Goal: Register for event/course

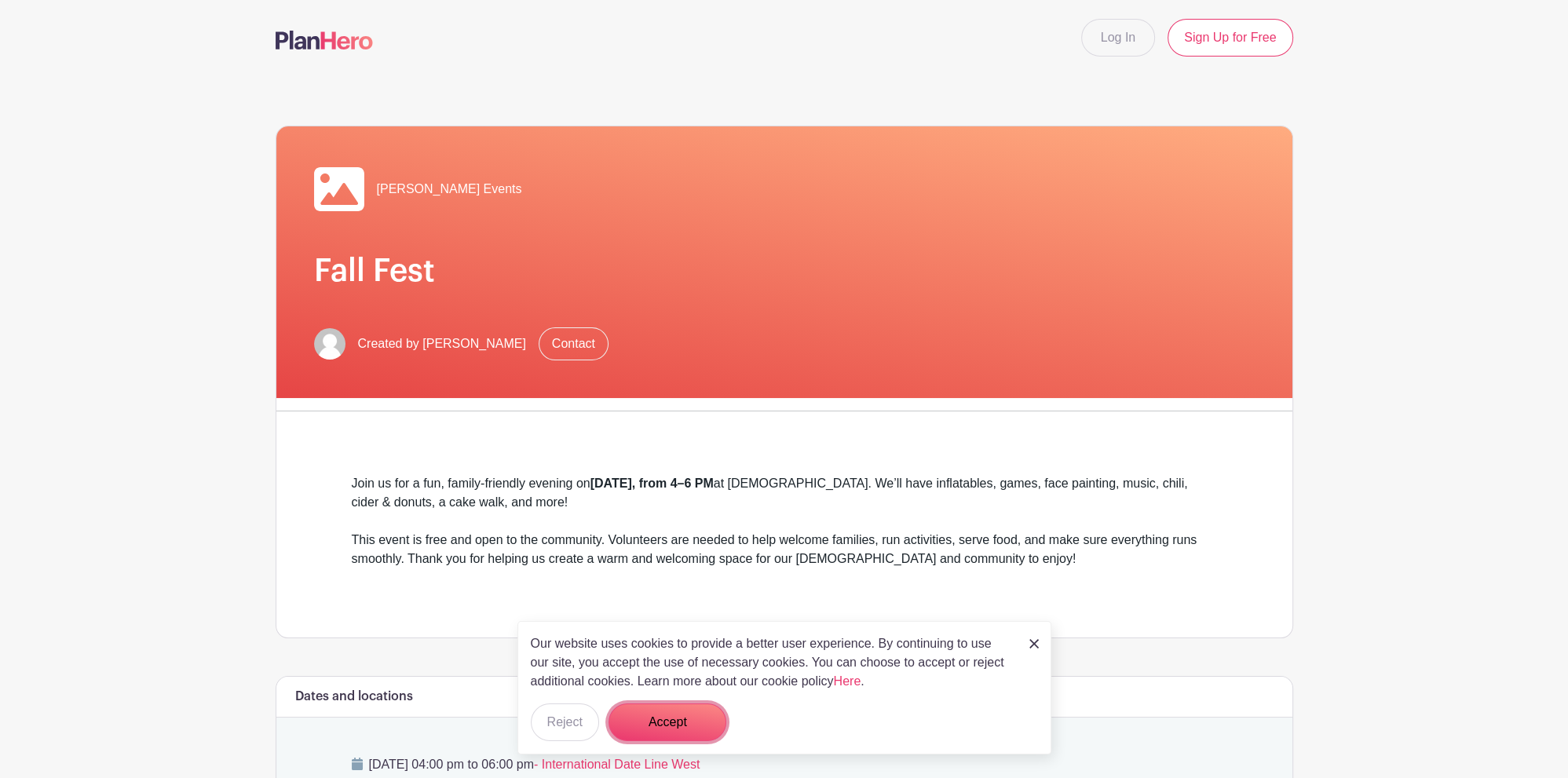
click at [658, 726] on button "Accept" at bounding box center [667, 722] width 118 height 37
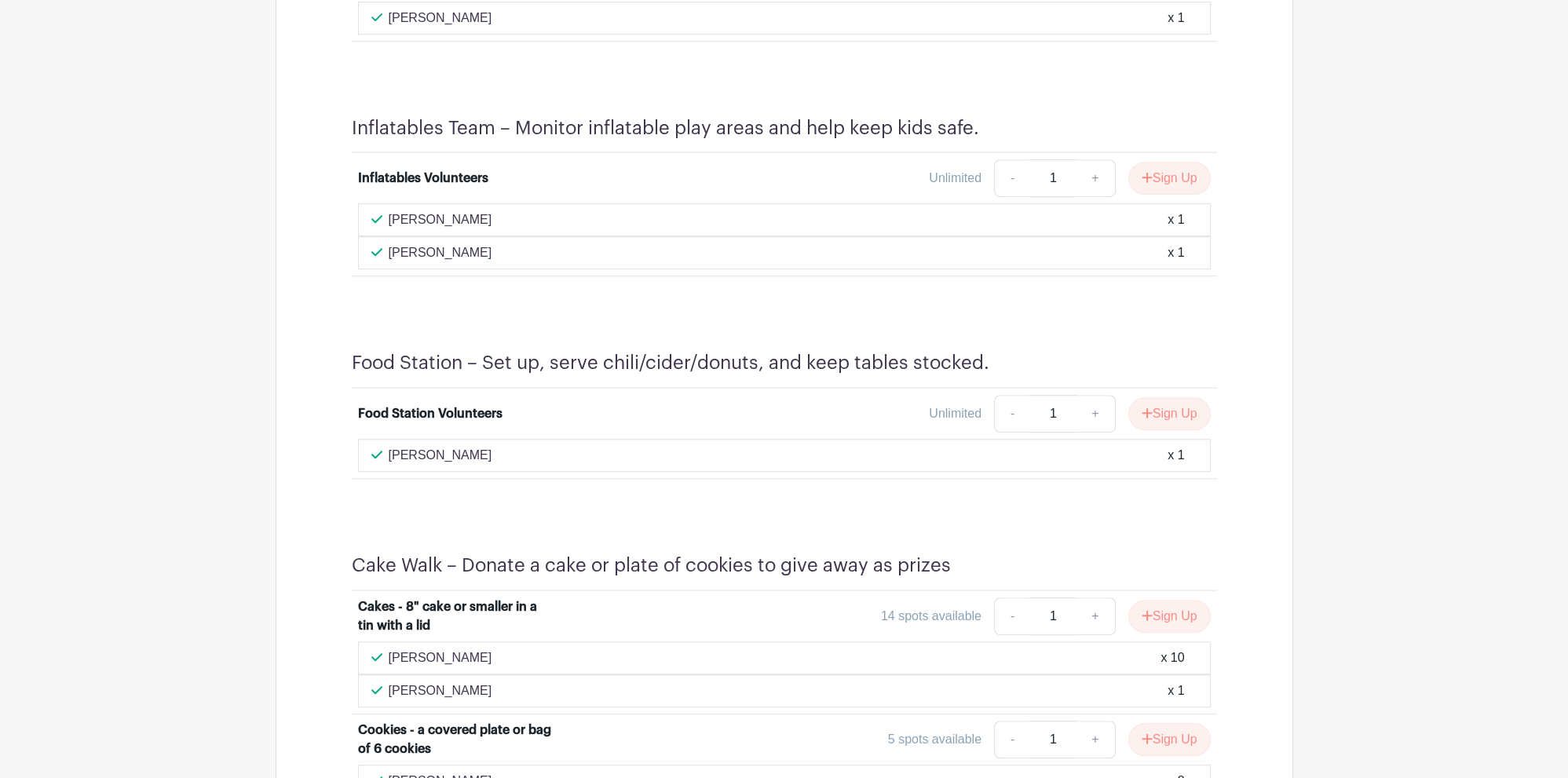
scroll to position [1296, 0]
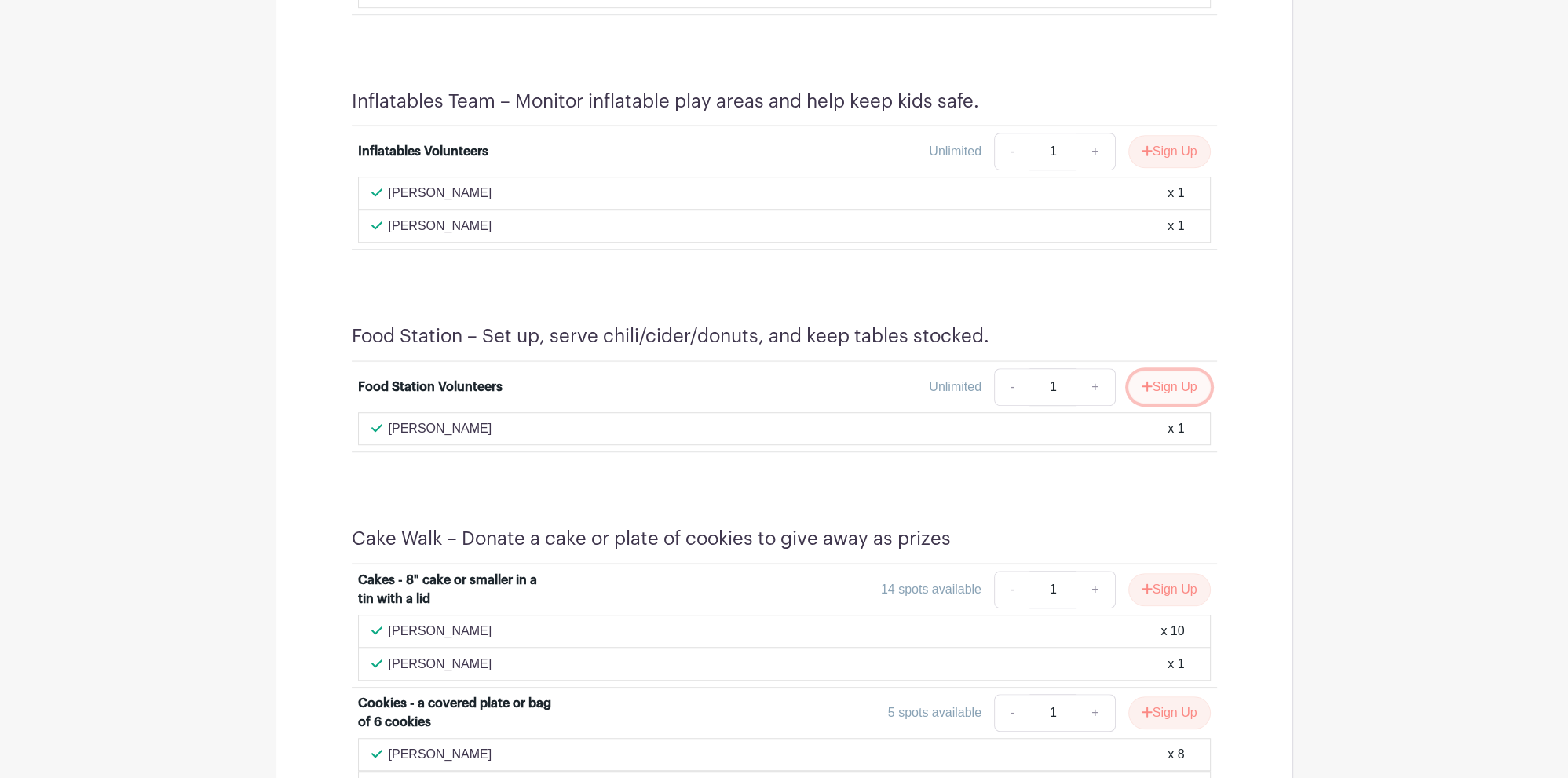
click at [1169, 384] on button "Sign Up" at bounding box center [1169, 387] width 82 height 33
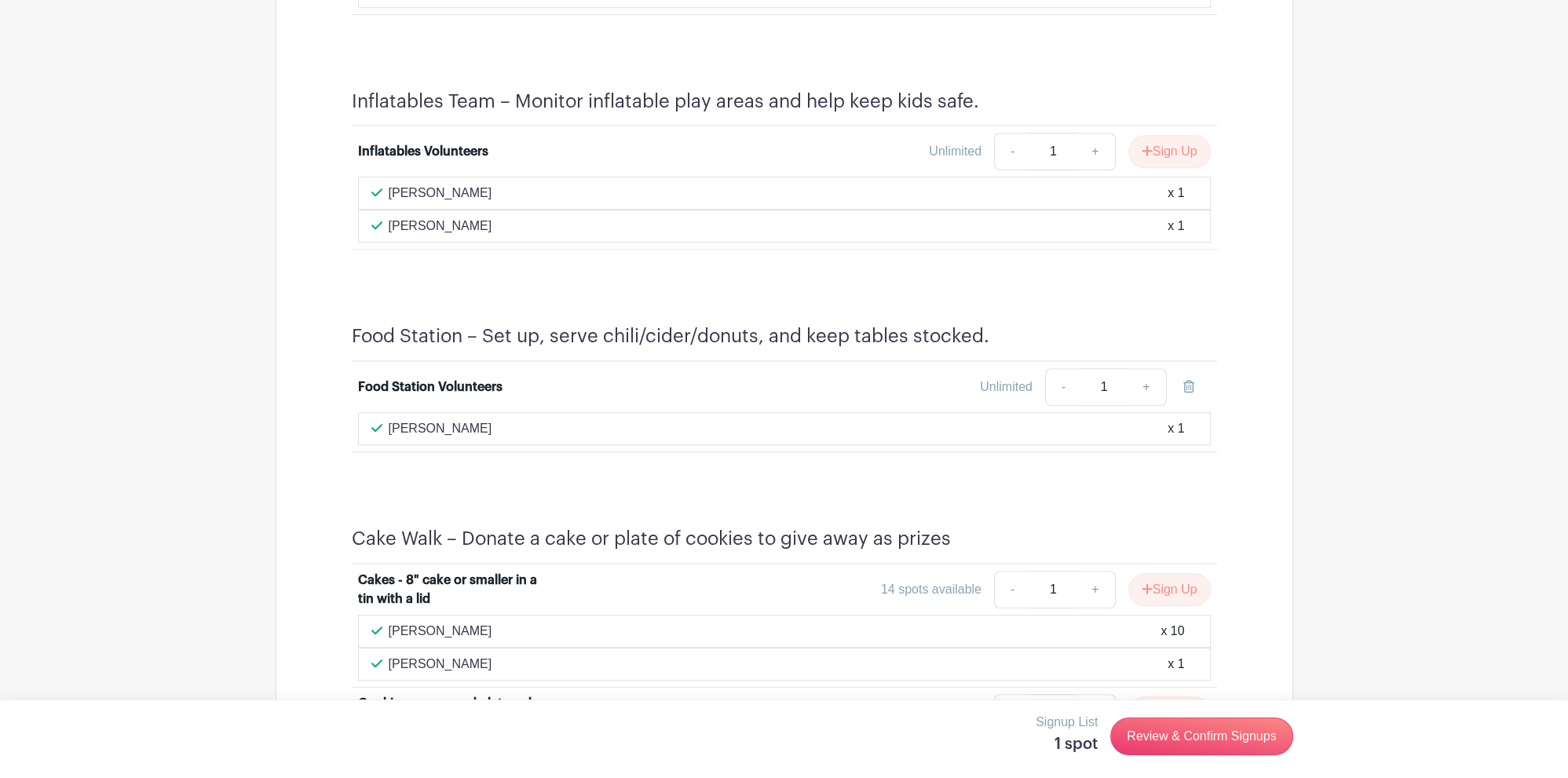
scroll to position [1379, 0]
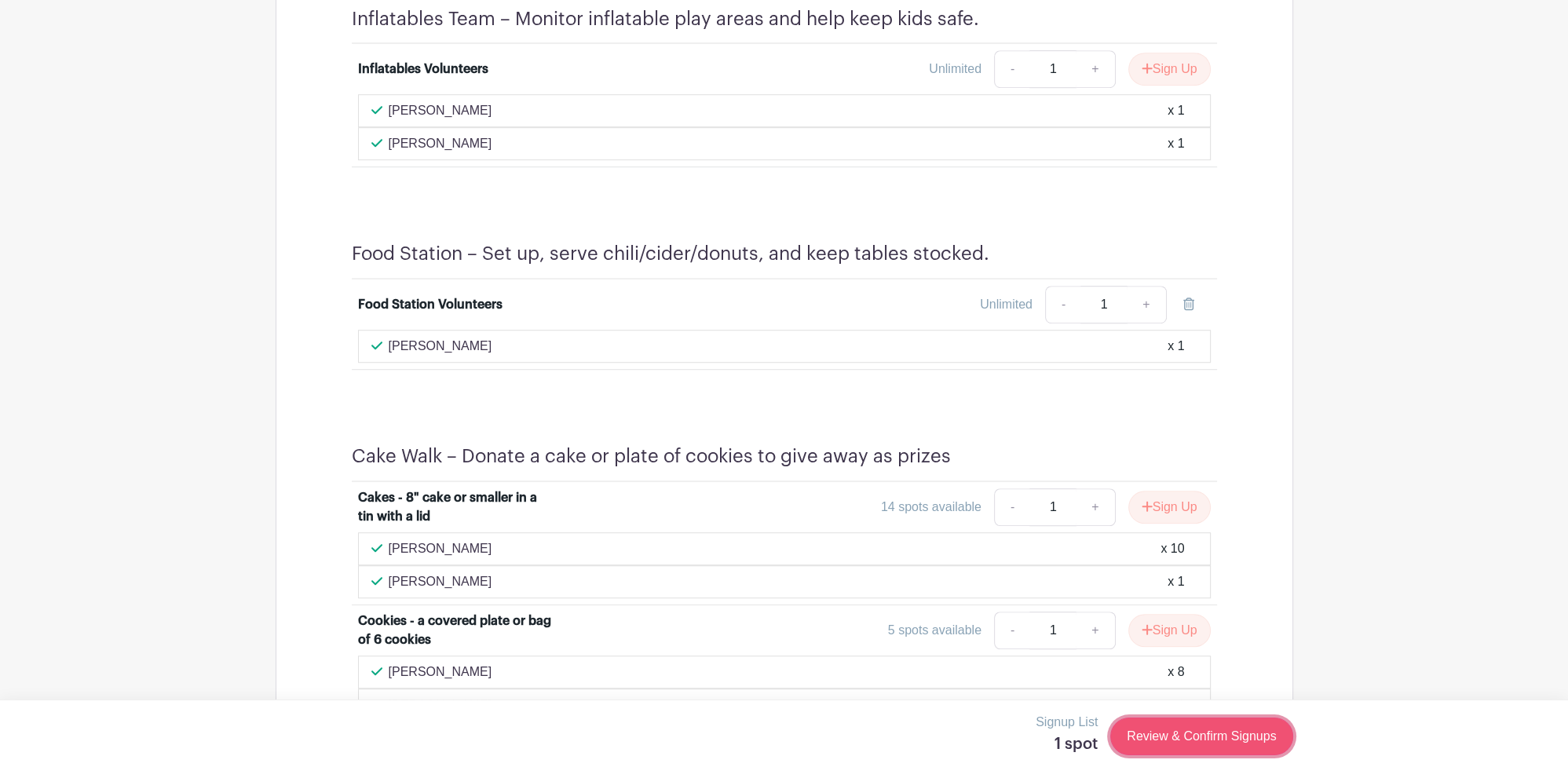
click at [1147, 732] on link "Review & Confirm Signups" at bounding box center [1200, 736] width 182 height 37
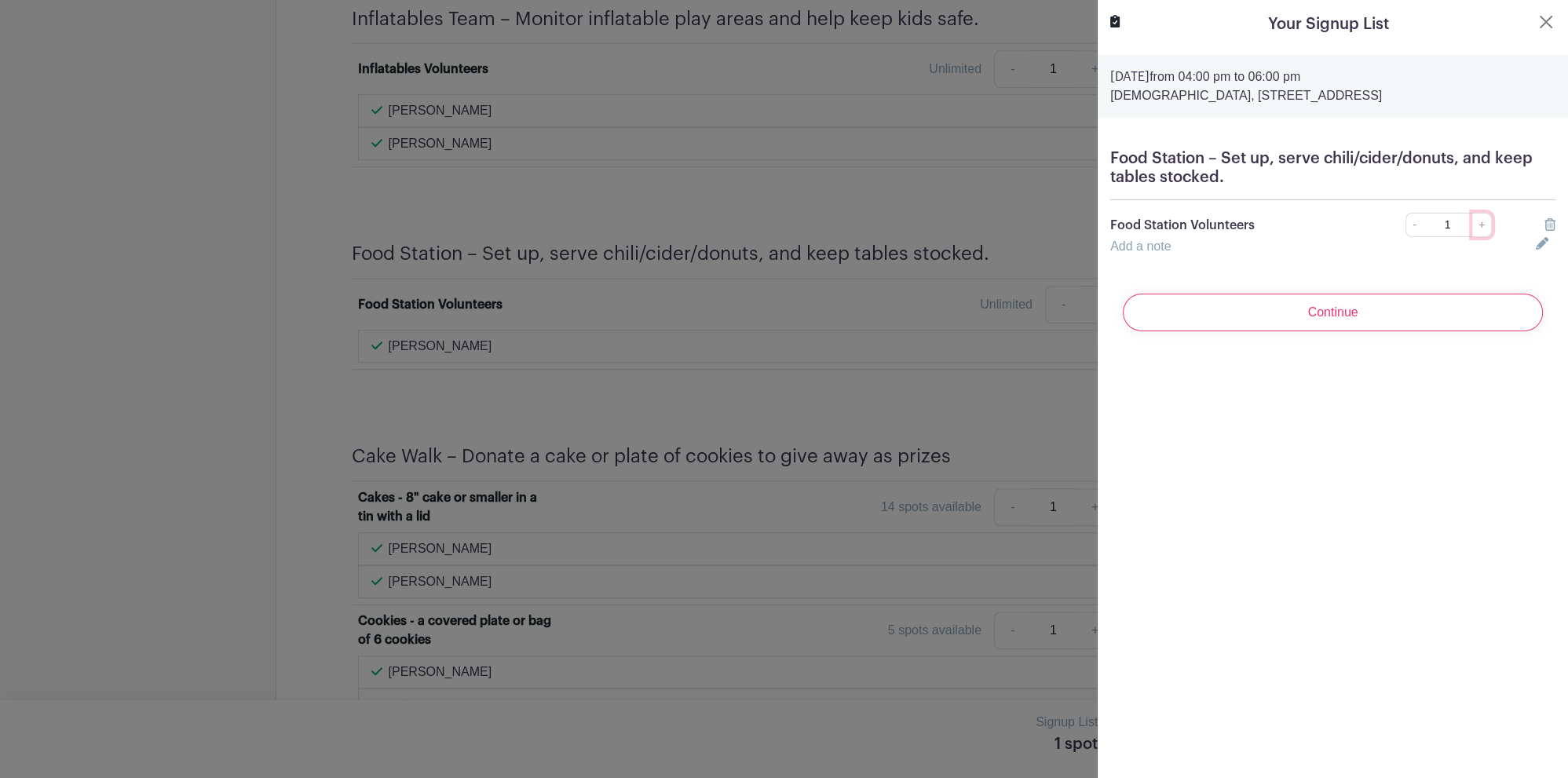
click at [1484, 224] on link "+" at bounding box center [1482, 225] width 20 height 24
type input "2"
click at [1339, 311] on input "Continue" at bounding box center [1332, 312] width 420 height 37
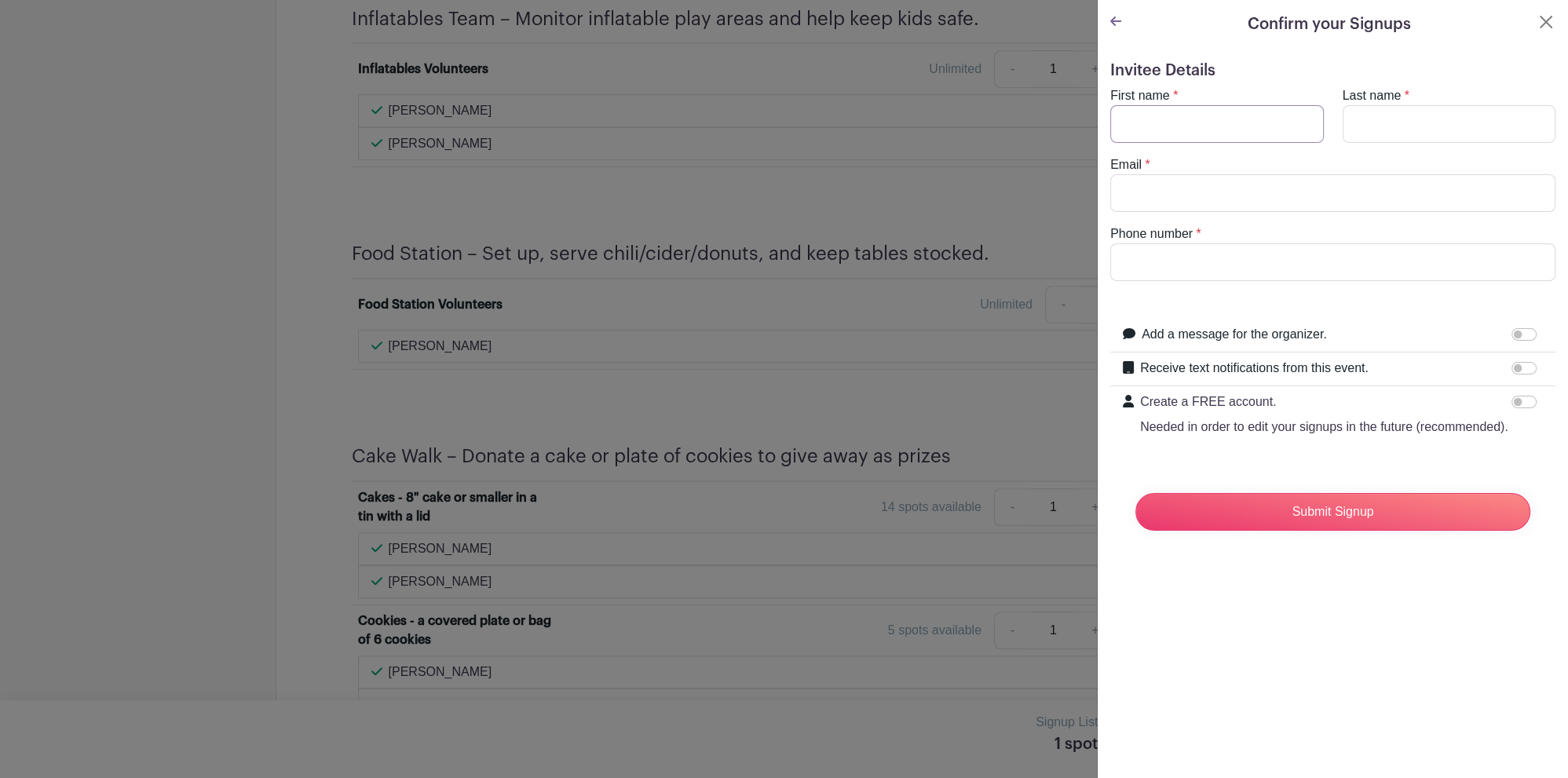
click at [1231, 127] on input "First name" at bounding box center [1217, 124] width 214 height 37
type input "Ed & [PERSON_NAME]"
click at [1366, 123] on input "Last name" at bounding box center [1449, 124] width 214 height 37
type input "[PERSON_NAME]"
type input "[EMAIL_ADDRESS][DOMAIN_NAME]"
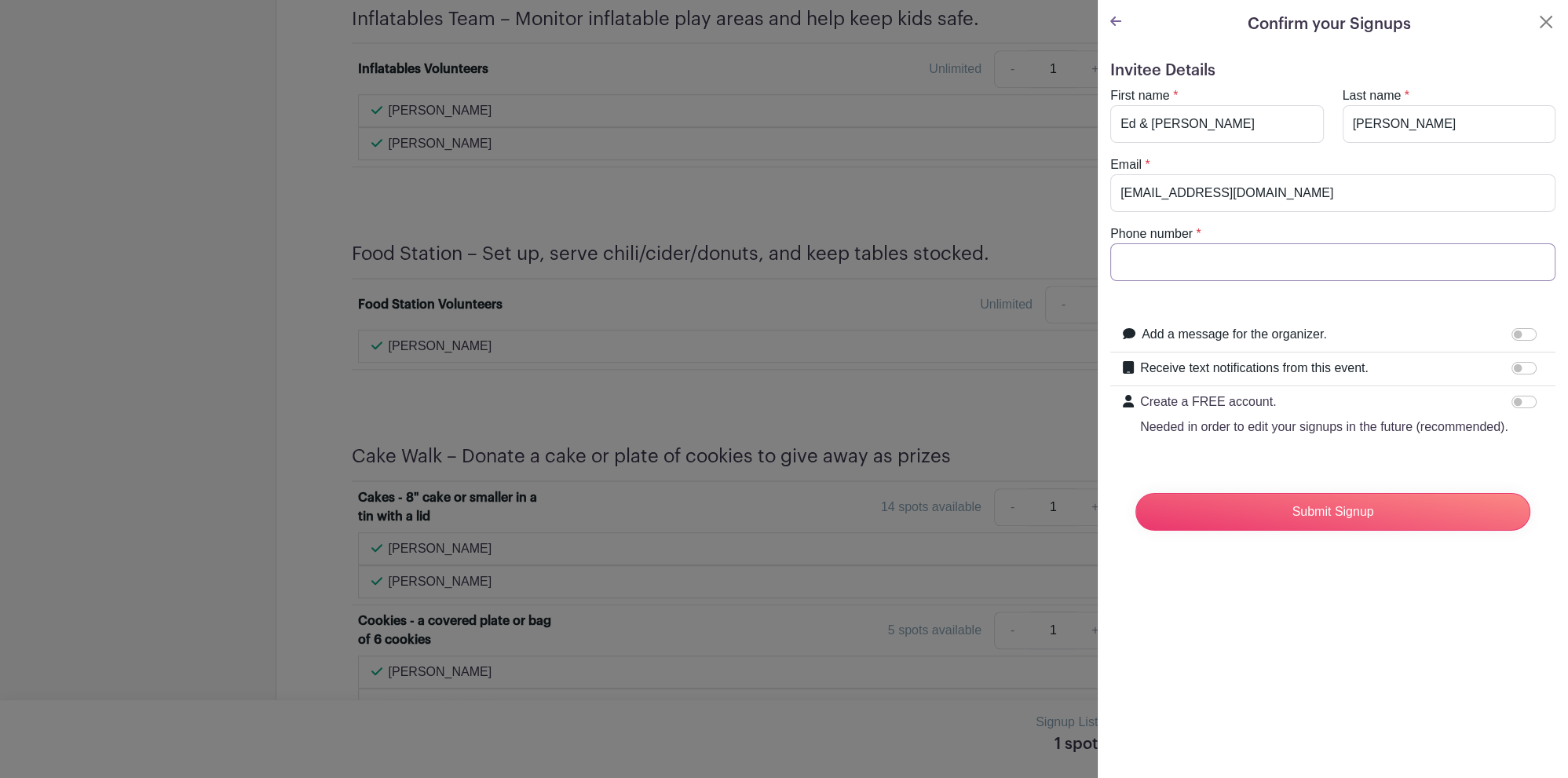
click at [1151, 265] on input "Phone number" at bounding box center [1332, 262] width 445 height 37
type input "2693433407"
click at [1346, 512] on input "Submit Signup" at bounding box center [1332, 512] width 395 height 37
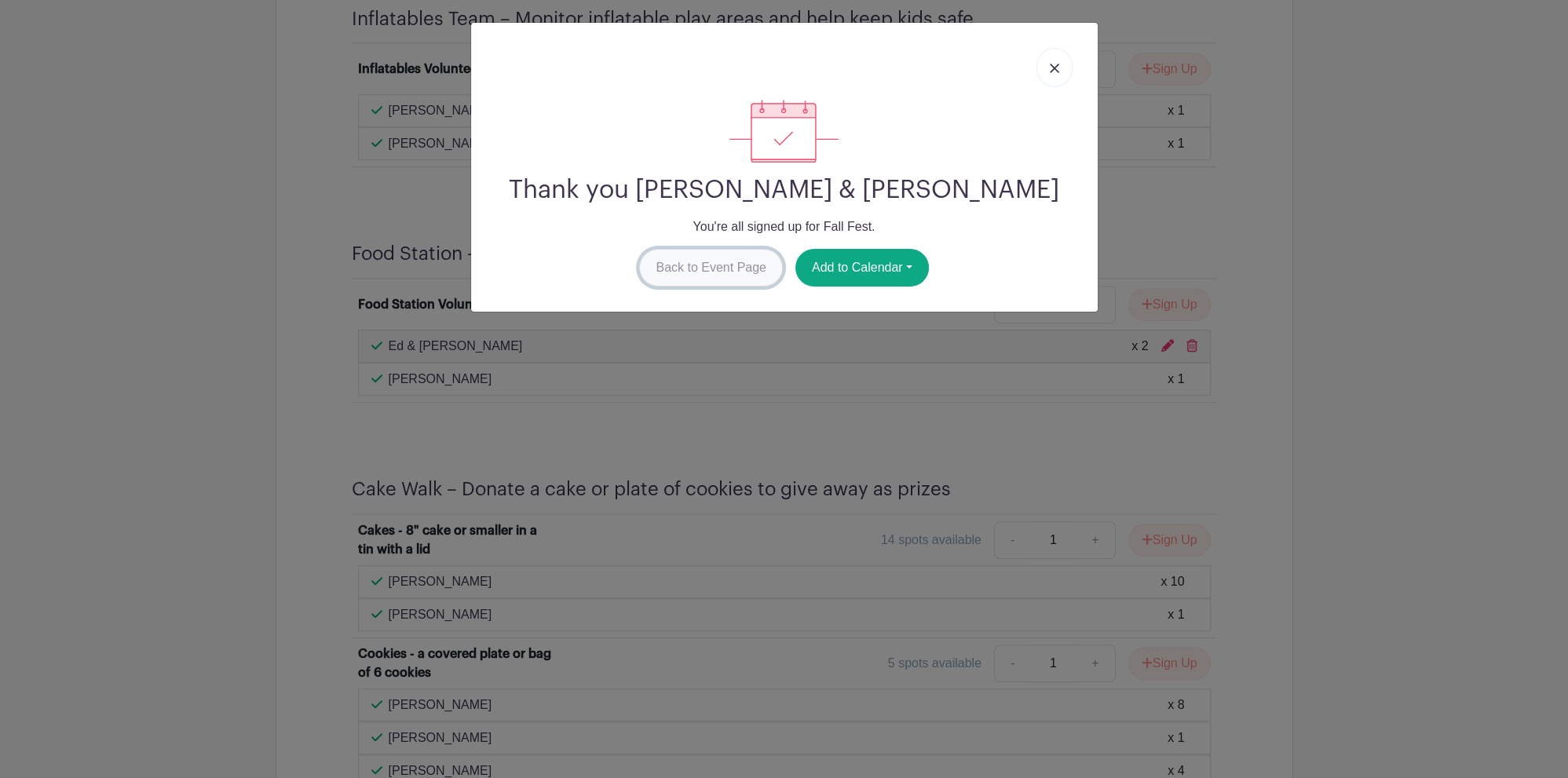
click at [711, 266] on link "Back to Event Page" at bounding box center [711, 267] width 143 height 37
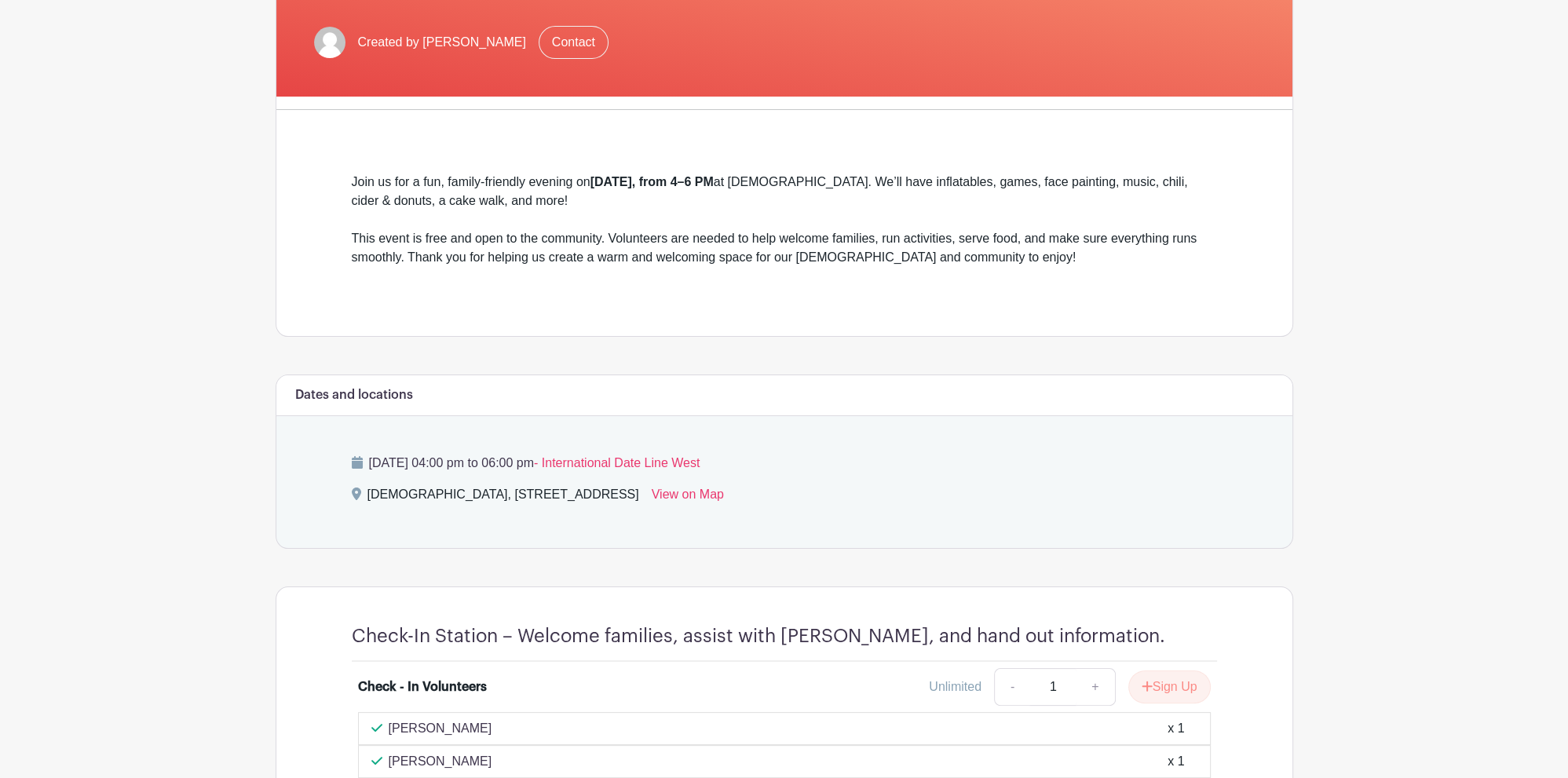
scroll to position [0, 0]
